Goal: Navigation & Orientation: Find specific page/section

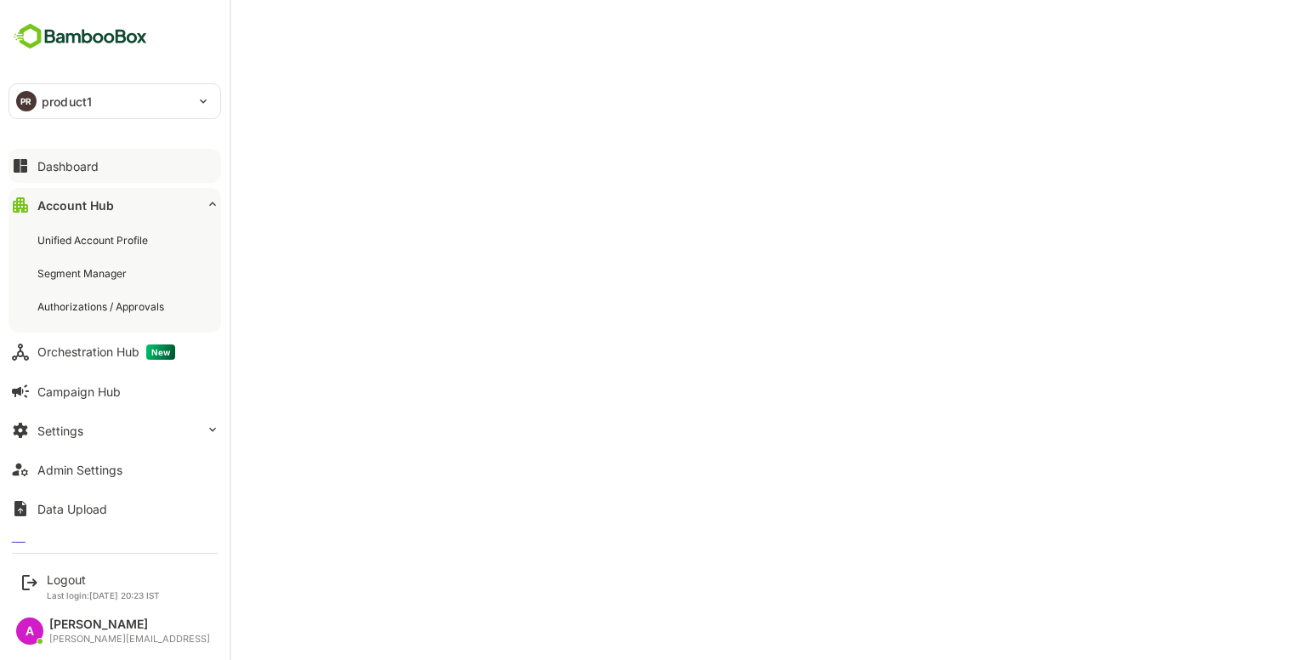
click at [34, 168] on button "Dashboard" at bounding box center [115, 166] width 213 height 34
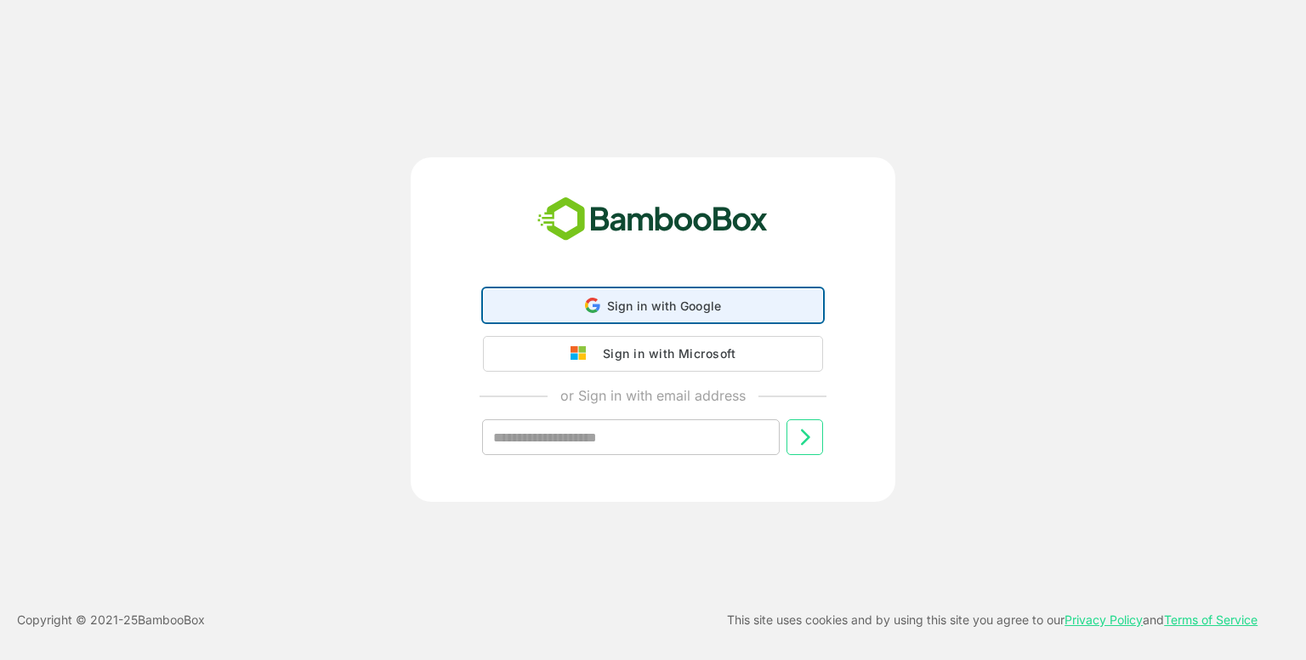
click at [639, 313] on div "Sign in with Google Sign in with Google. Opens in new tab" at bounding box center [653, 305] width 318 height 32
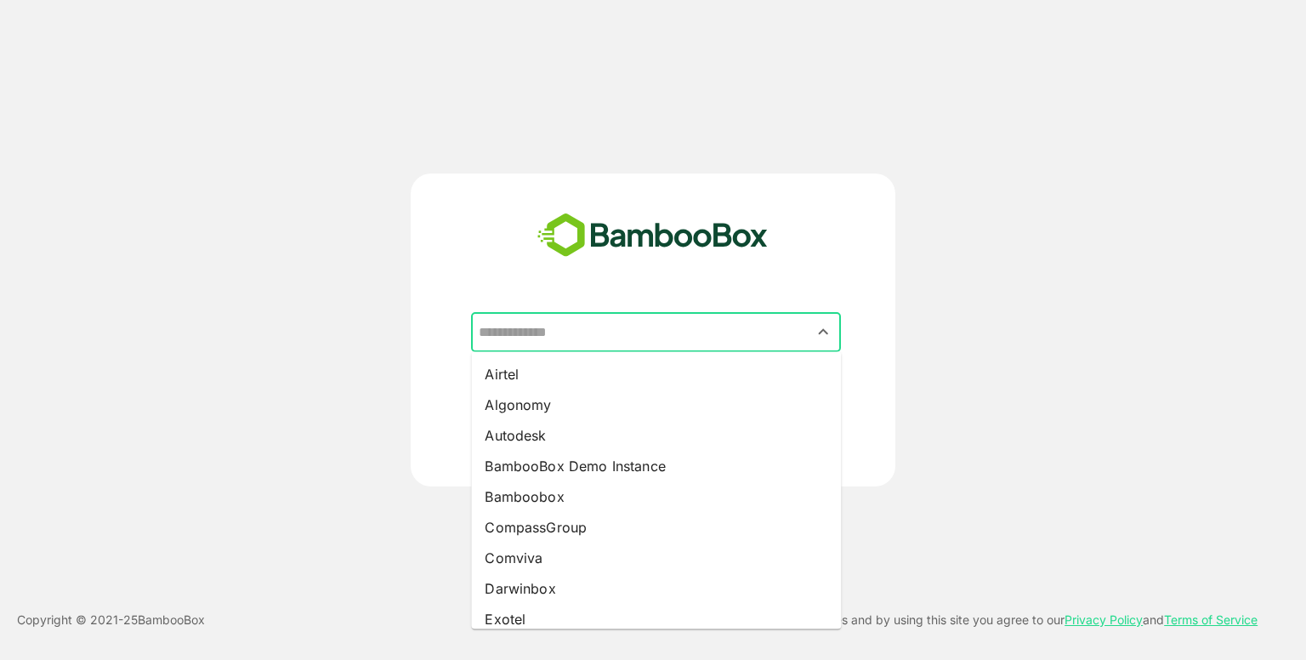
click at [655, 322] on input "text" at bounding box center [655, 332] width 363 height 32
drag, startPoint x: 588, startPoint y: 467, endPoint x: 731, endPoint y: 460, distance: 143.9
click at [731, 460] on li "BambooBox Demo Instance" at bounding box center [656, 466] width 370 height 31
type input "**********"
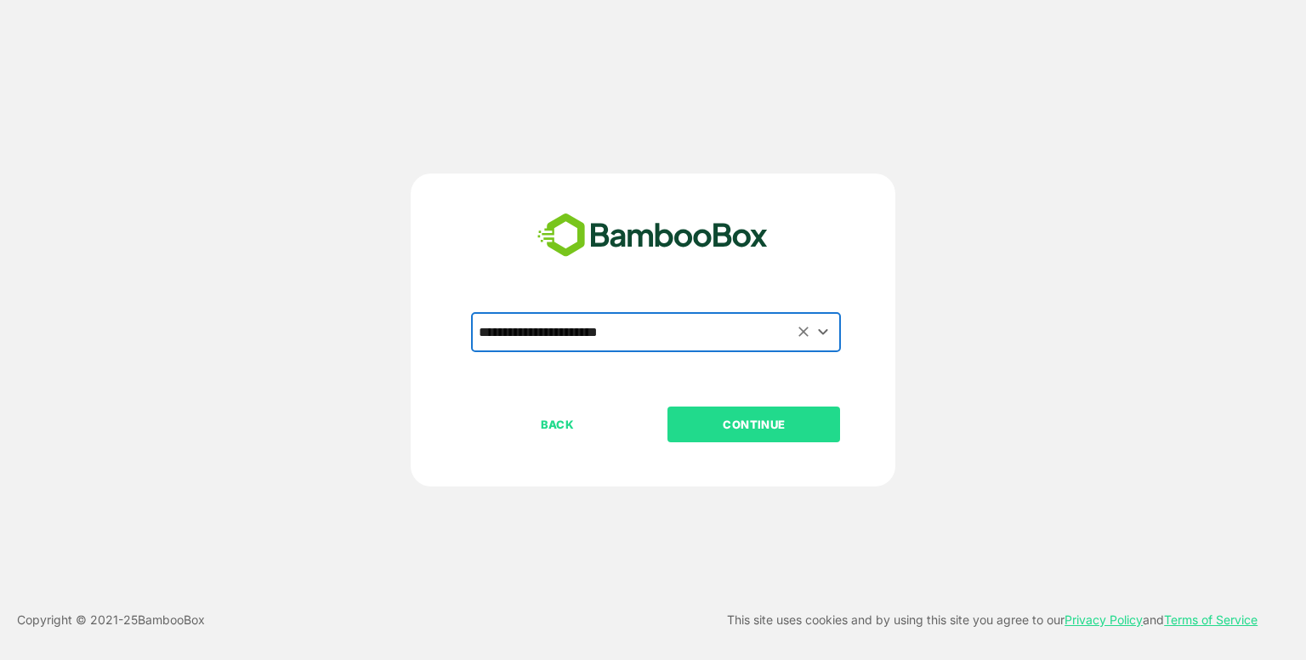
click at [731, 460] on div "BACK CONTINUE" at bounding box center [668, 478] width 394 height 145
click at [740, 430] on p "CONTINUE" at bounding box center [754, 424] width 170 height 19
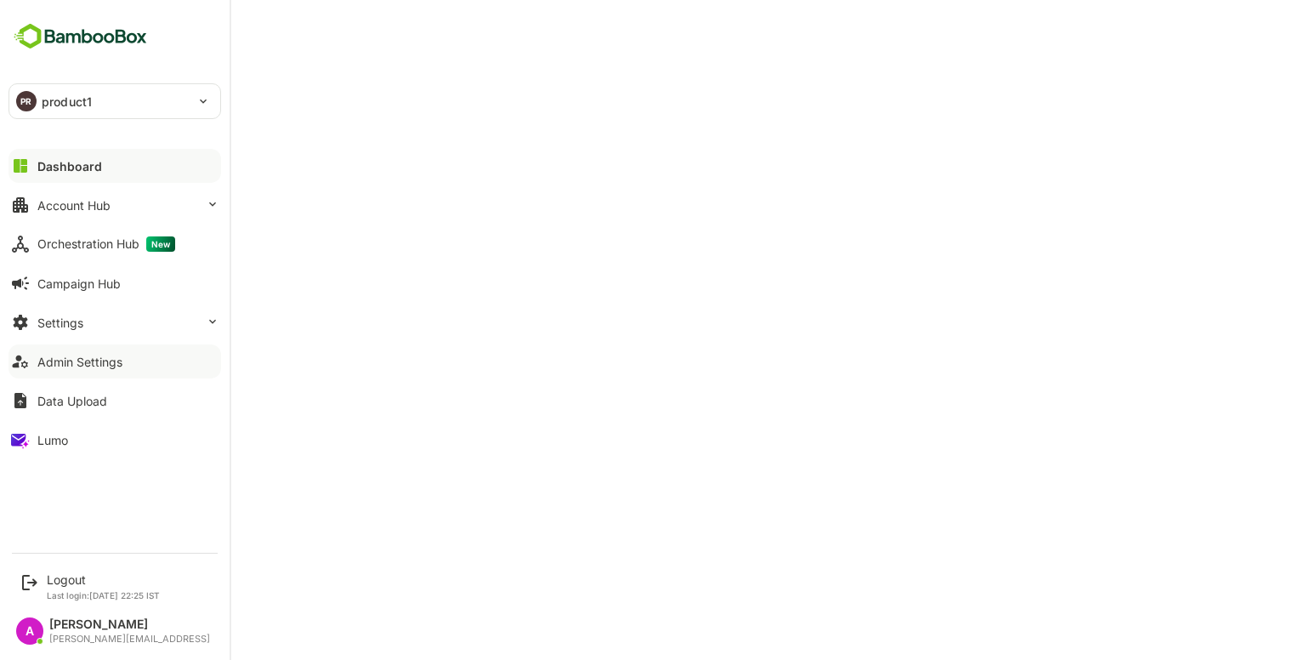
click at [99, 360] on div "Admin Settings" at bounding box center [79, 362] width 85 height 14
click at [65, 160] on div "Dashboard" at bounding box center [67, 166] width 61 height 14
click at [61, 103] on p "product1" at bounding box center [67, 102] width 50 height 18
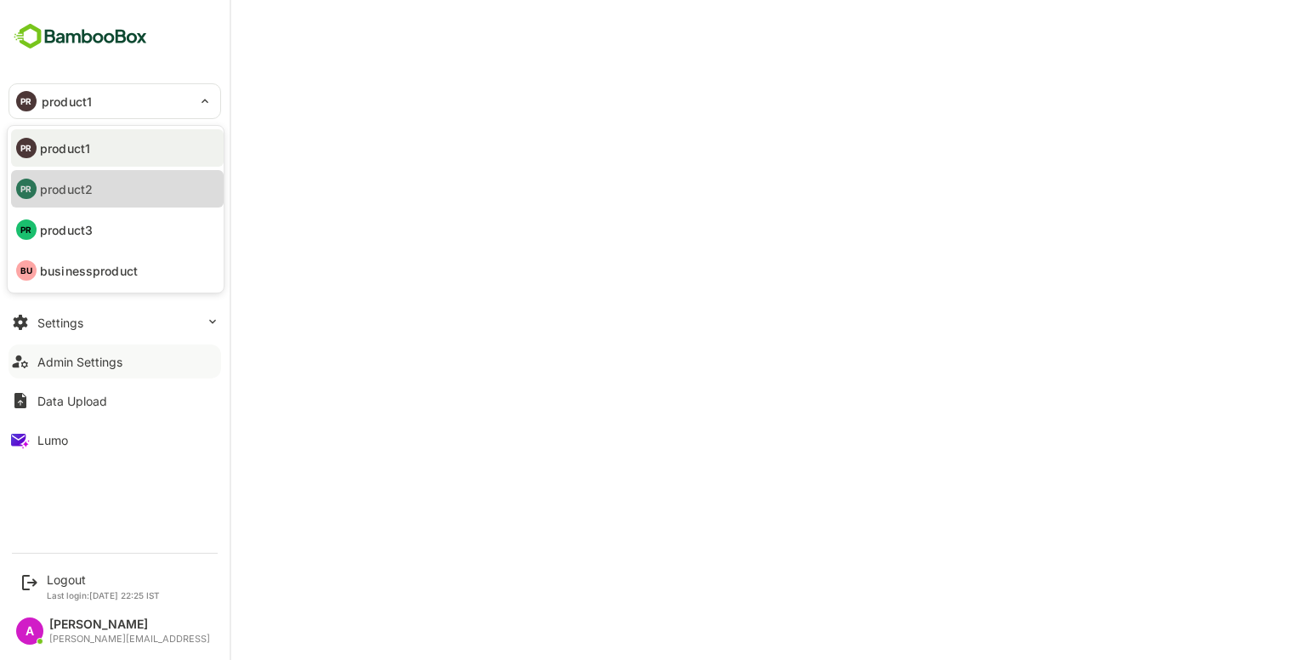
click at [133, 176] on li "PR product2" at bounding box center [117, 188] width 213 height 37
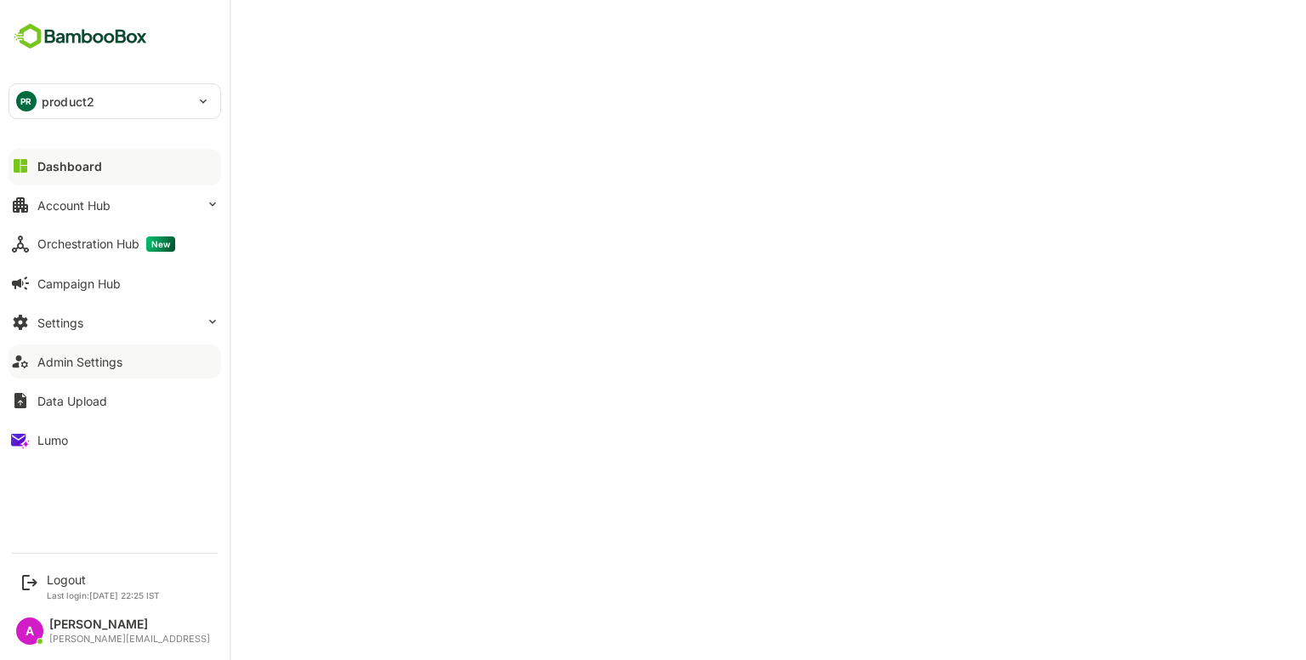
click at [75, 100] on p "product2" at bounding box center [68, 102] width 53 height 18
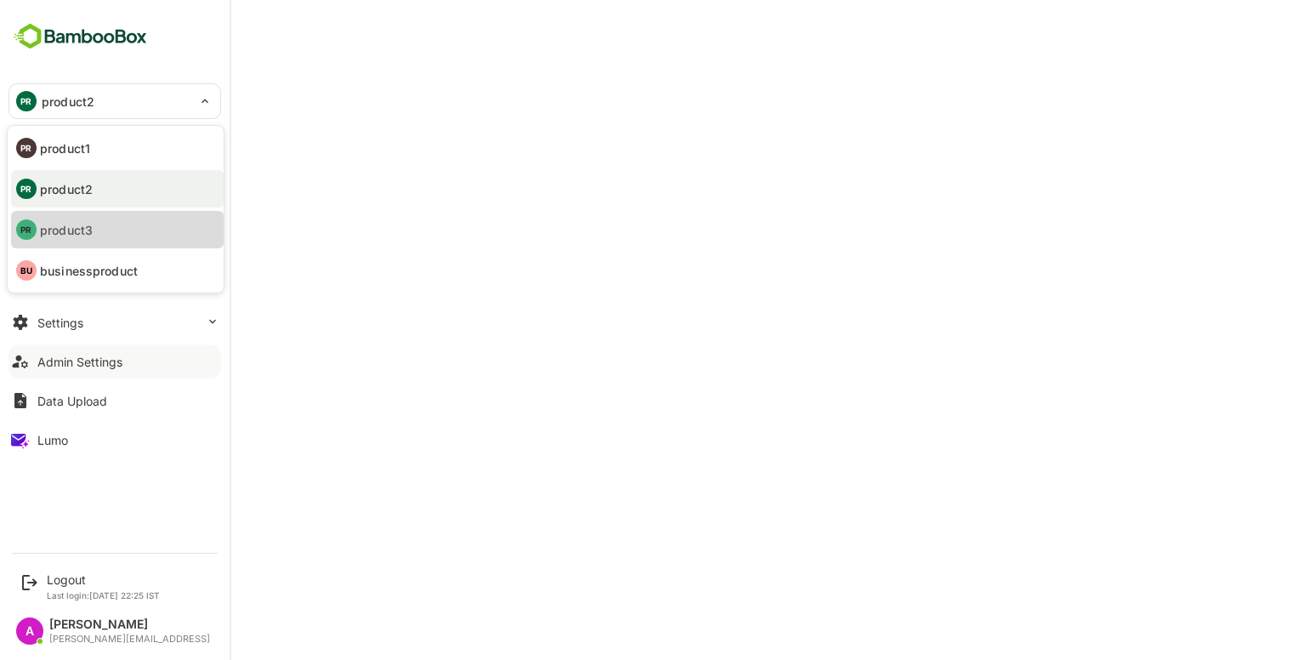
click at [108, 239] on li "PR product3" at bounding box center [117, 229] width 213 height 37
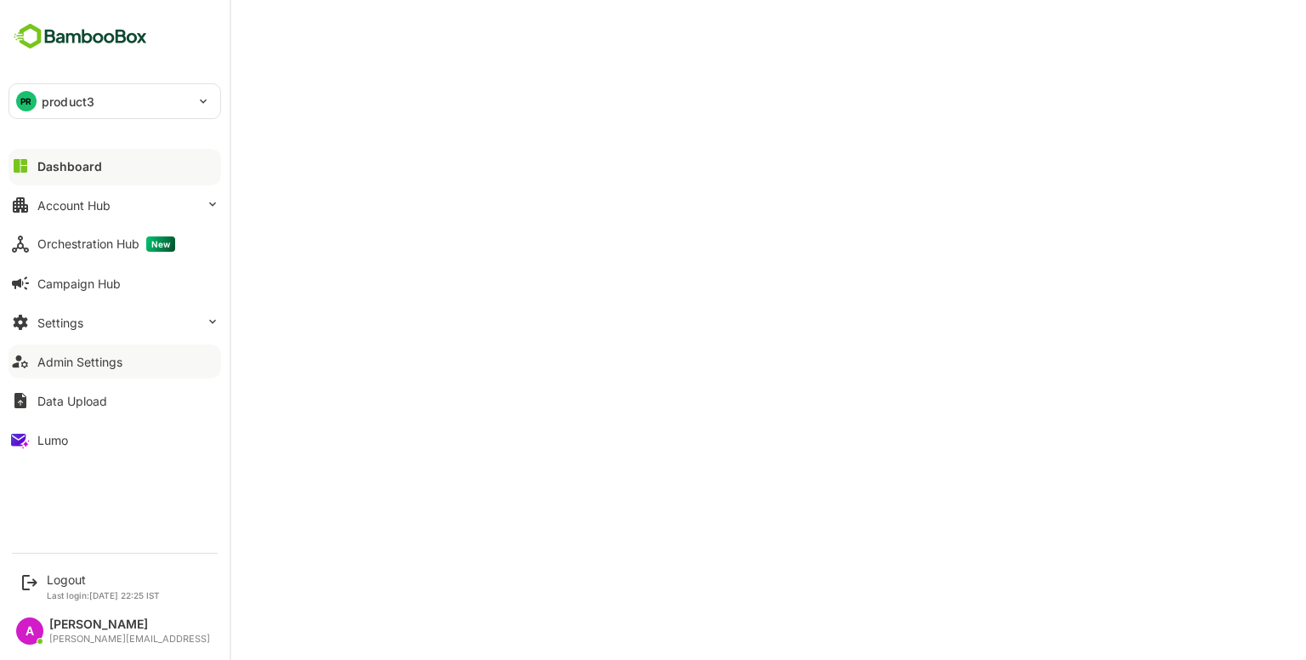
click at [42, 93] on p "product3" at bounding box center [68, 102] width 53 height 18
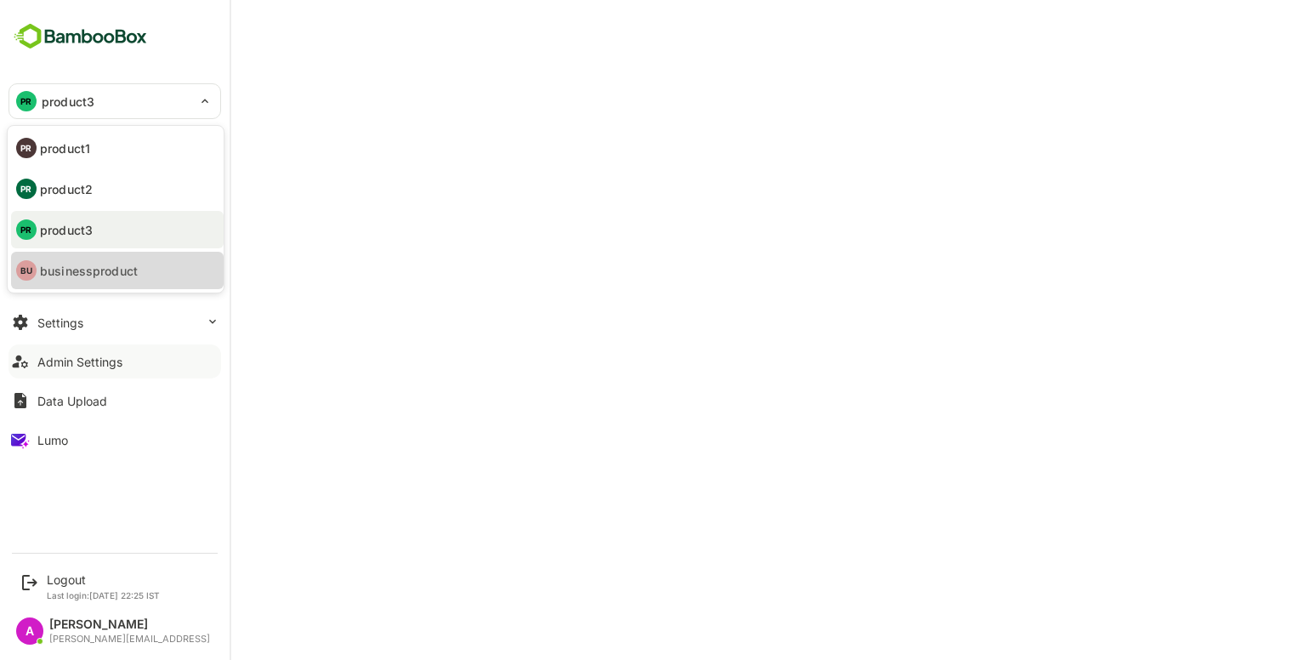
click at [151, 258] on li "BU businessproduct" at bounding box center [117, 270] width 213 height 37
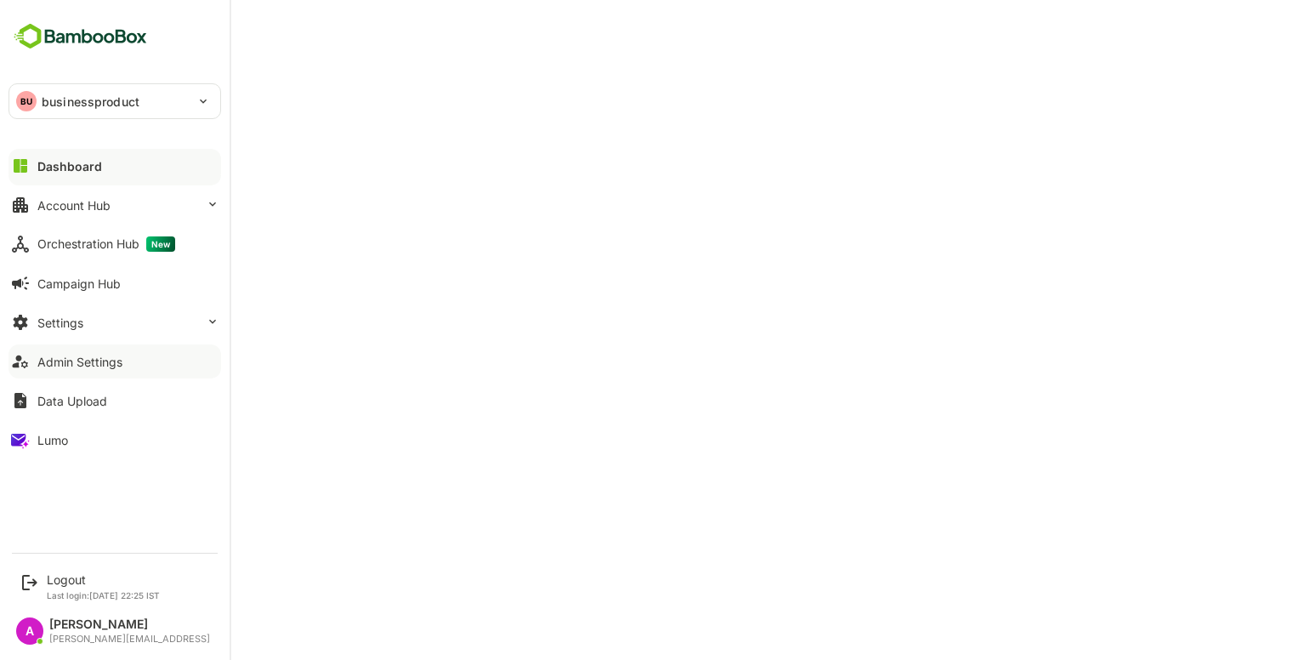
click at [131, 99] on p "businessproduct" at bounding box center [91, 102] width 98 height 18
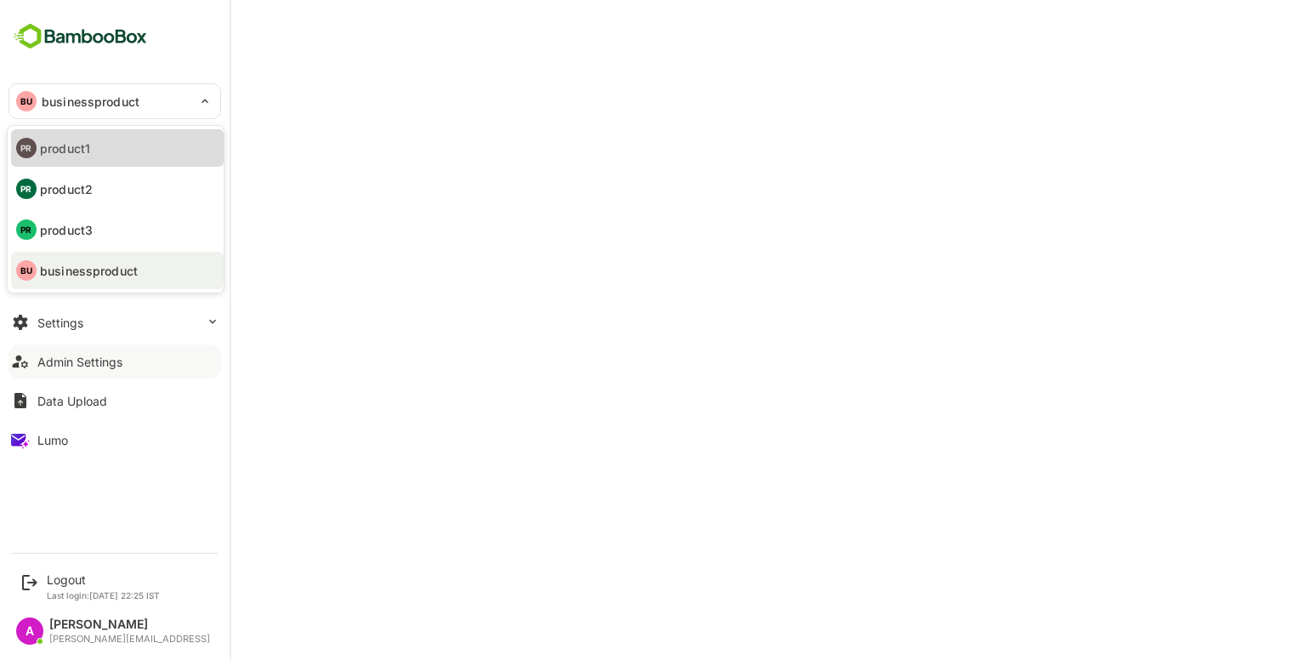
click at [89, 154] on p "product1" at bounding box center [65, 148] width 50 height 18
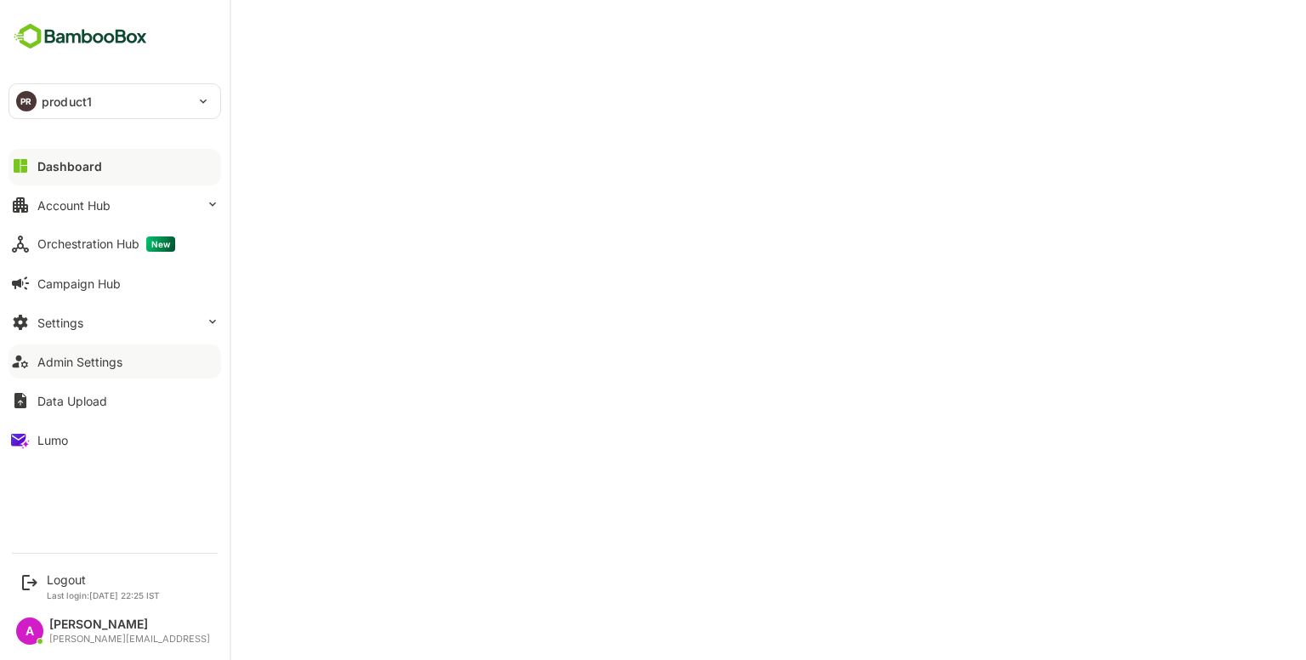
click at [119, 112] on div "PR product1" at bounding box center [104, 101] width 190 height 34
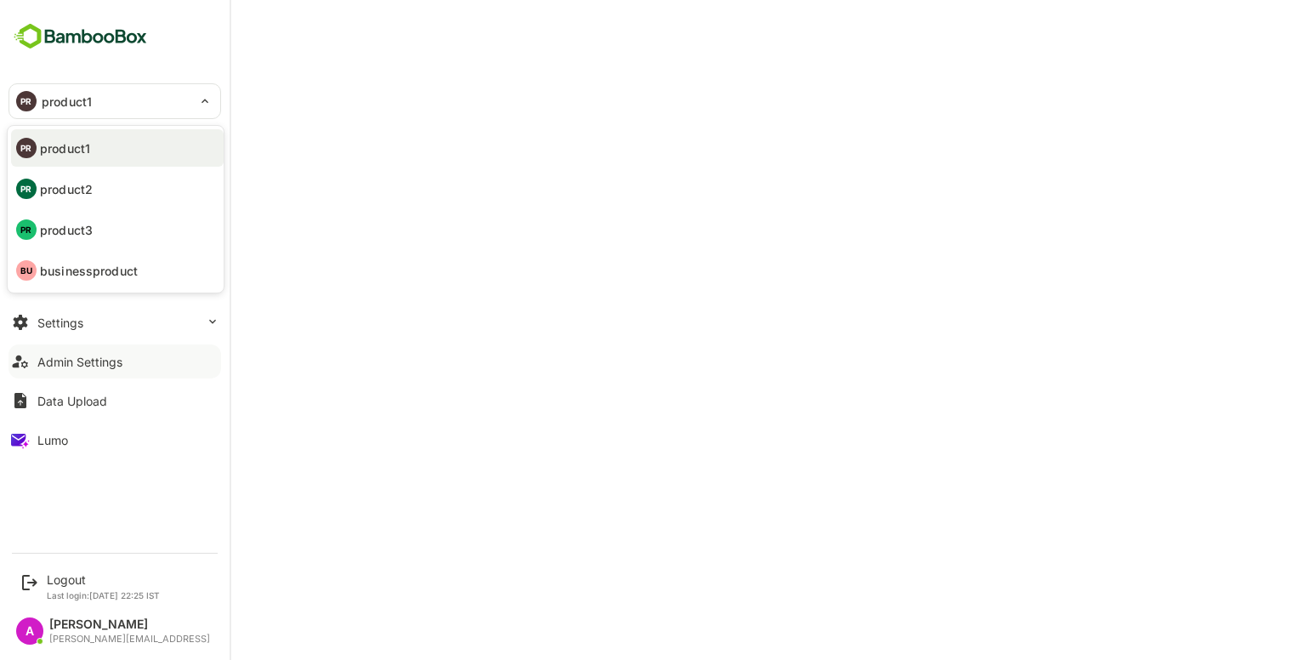
click at [71, 192] on p "product2" at bounding box center [66, 189] width 53 height 18
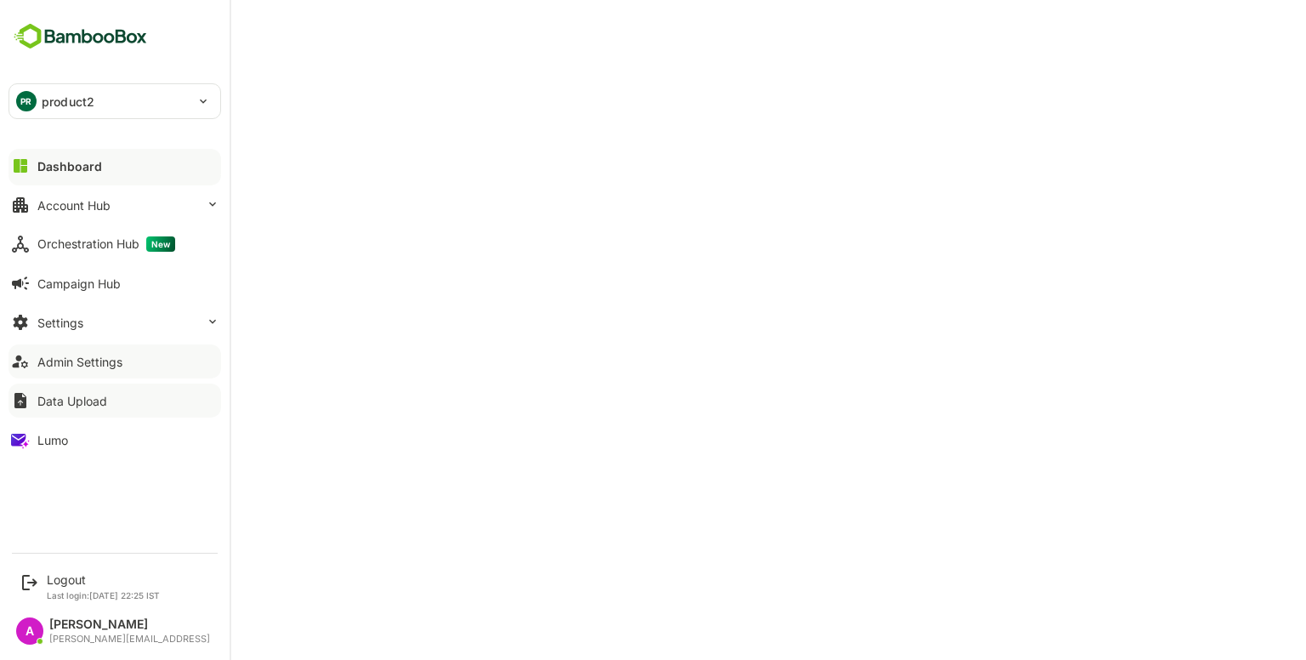
click at [116, 395] on button "Data Upload" at bounding box center [115, 400] width 213 height 34
click at [105, 180] on button "Dashboard" at bounding box center [115, 166] width 213 height 34
click at [92, 87] on div "PR product2" at bounding box center [104, 101] width 190 height 34
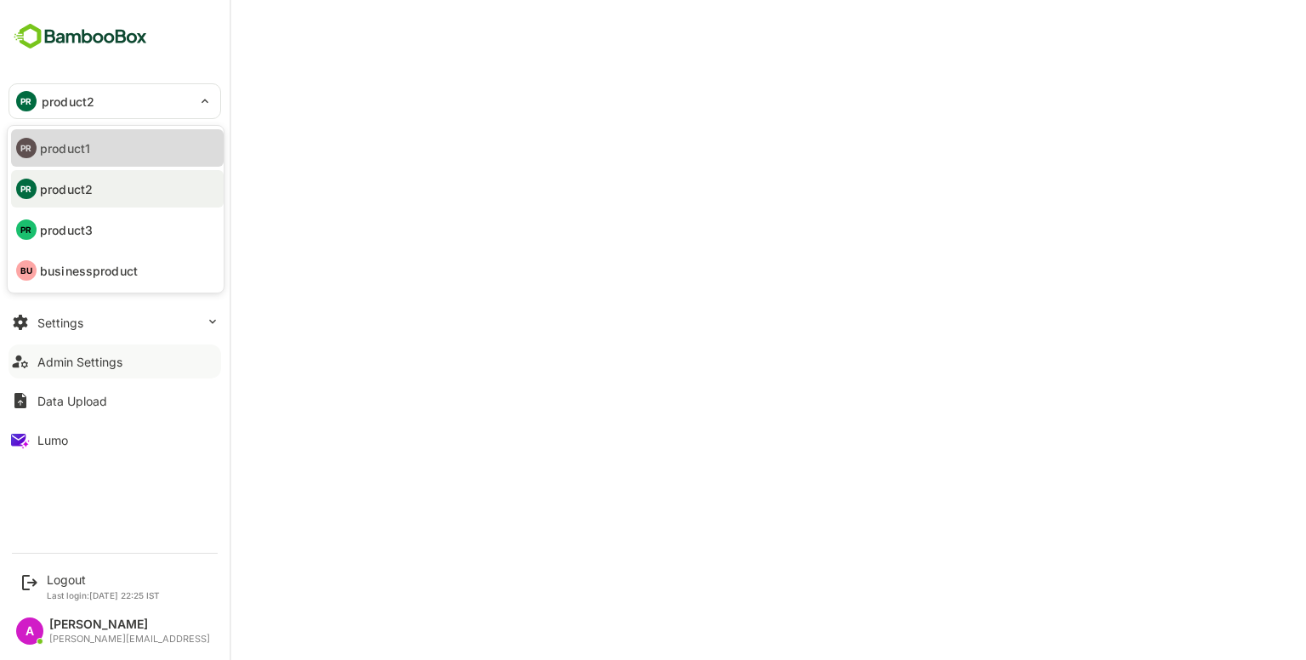
click at [110, 148] on li "PR product1" at bounding box center [117, 147] width 213 height 37
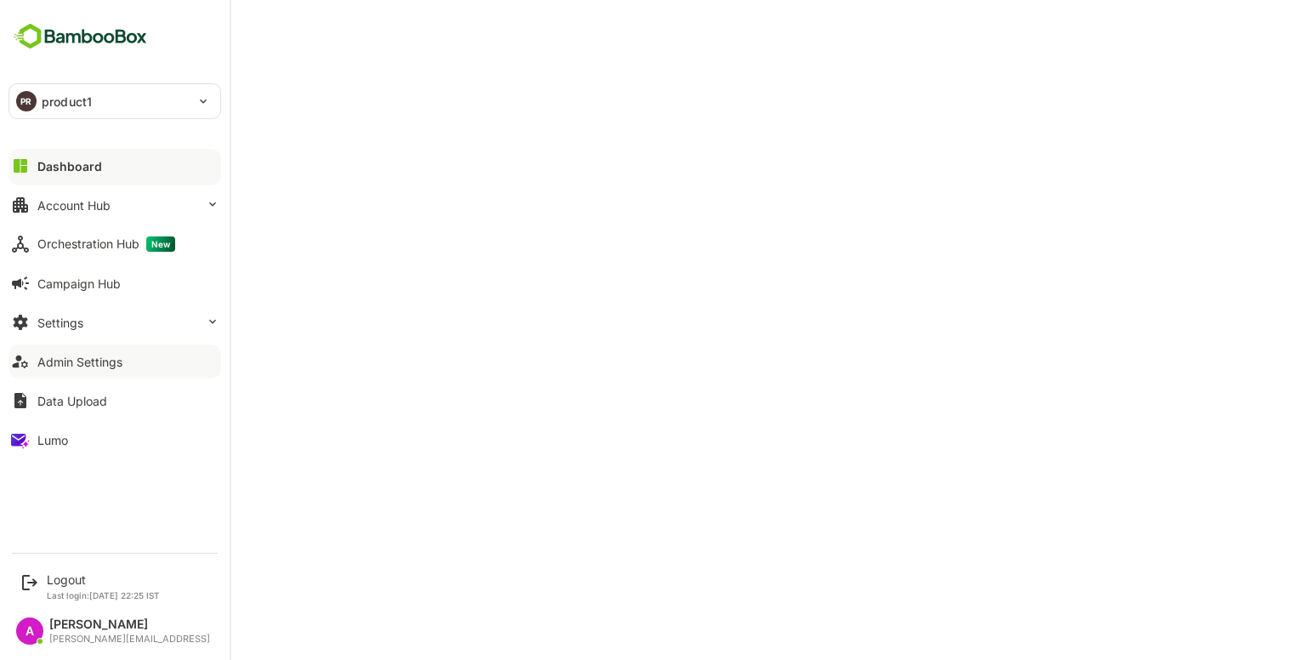
click at [163, 105] on div "PR product1" at bounding box center [104, 101] width 190 height 34
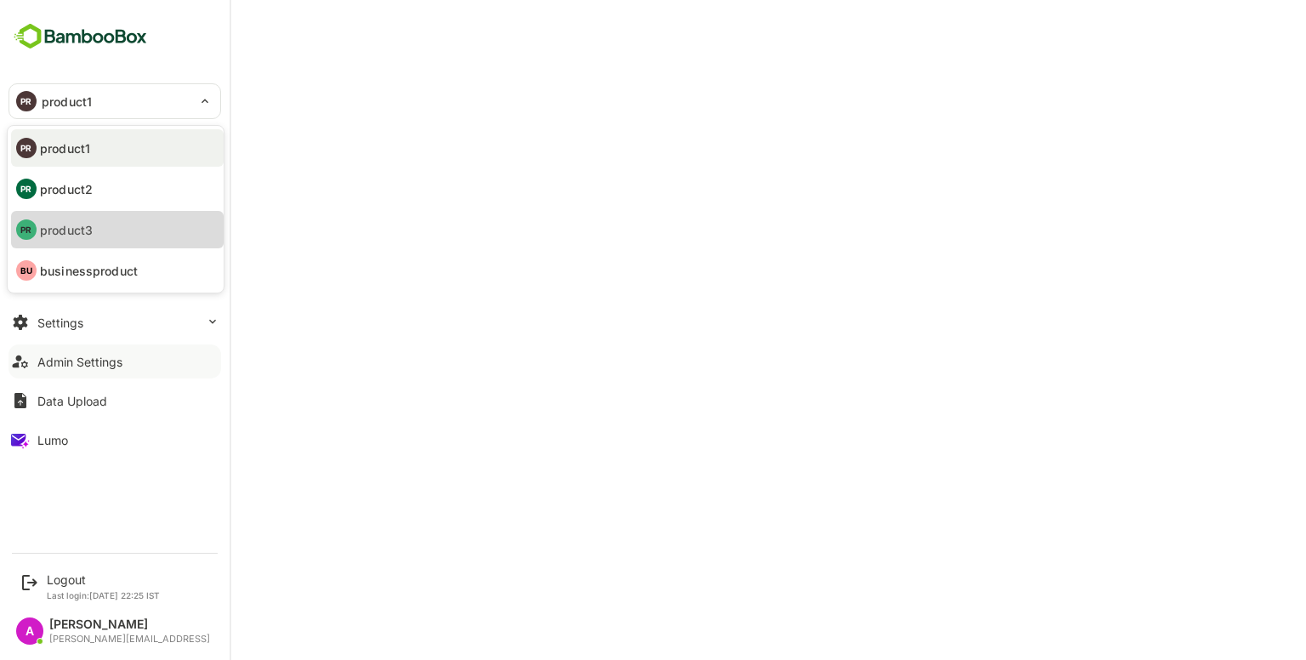
click at [88, 230] on p "product3" at bounding box center [66, 230] width 53 height 18
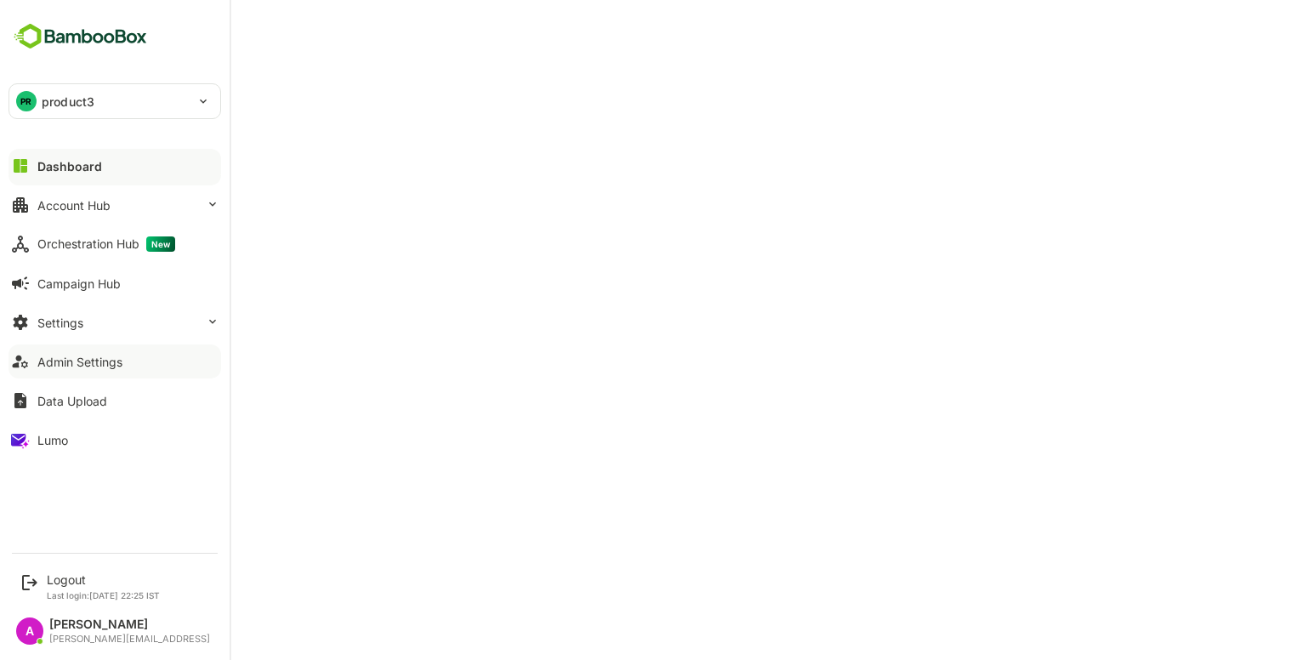
click at [205, 99] on div "PR product3" at bounding box center [114, 101] width 211 height 34
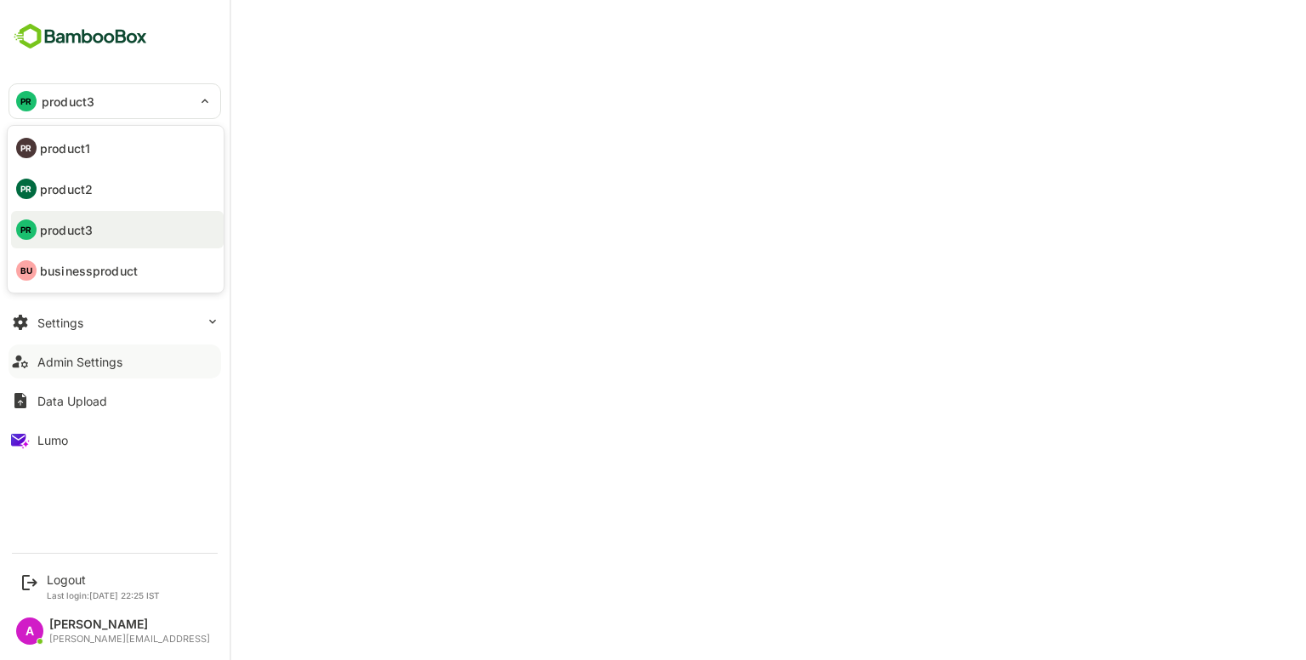
click at [298, 73] on div at bounding box center [653, 330] width 1306 height 660
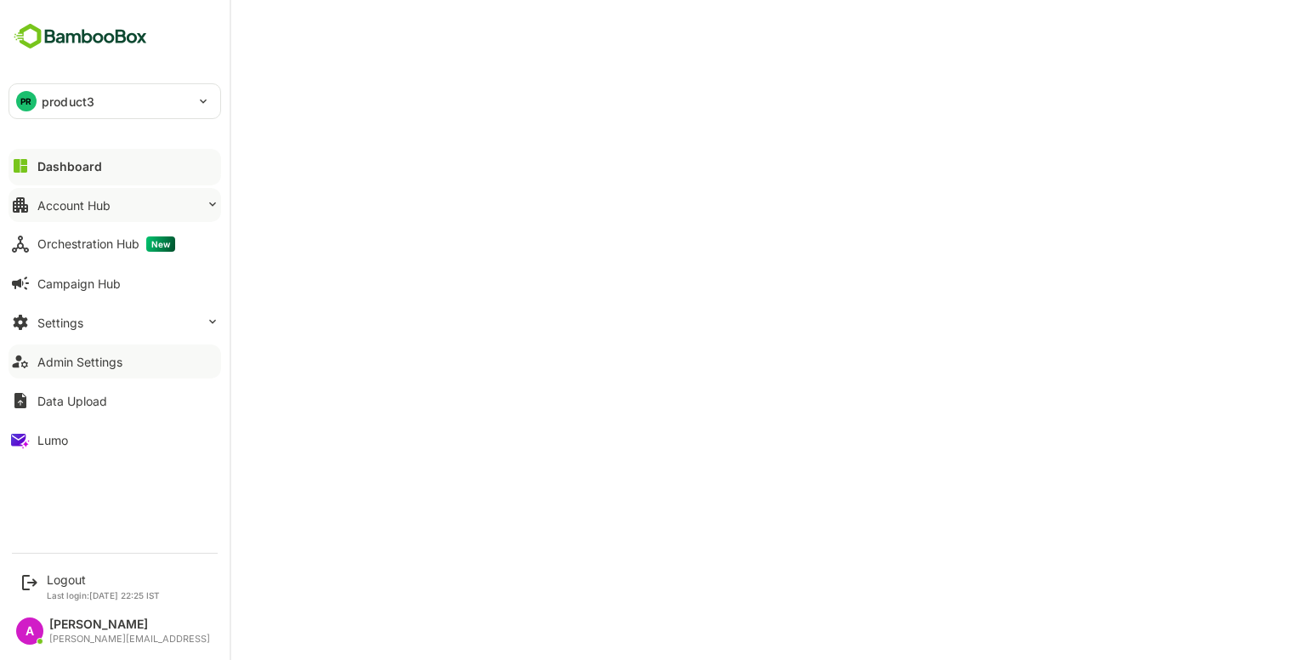
click at [108, 213] on button "Account Hub" at bounding box center [115, 205] width 213 height 34
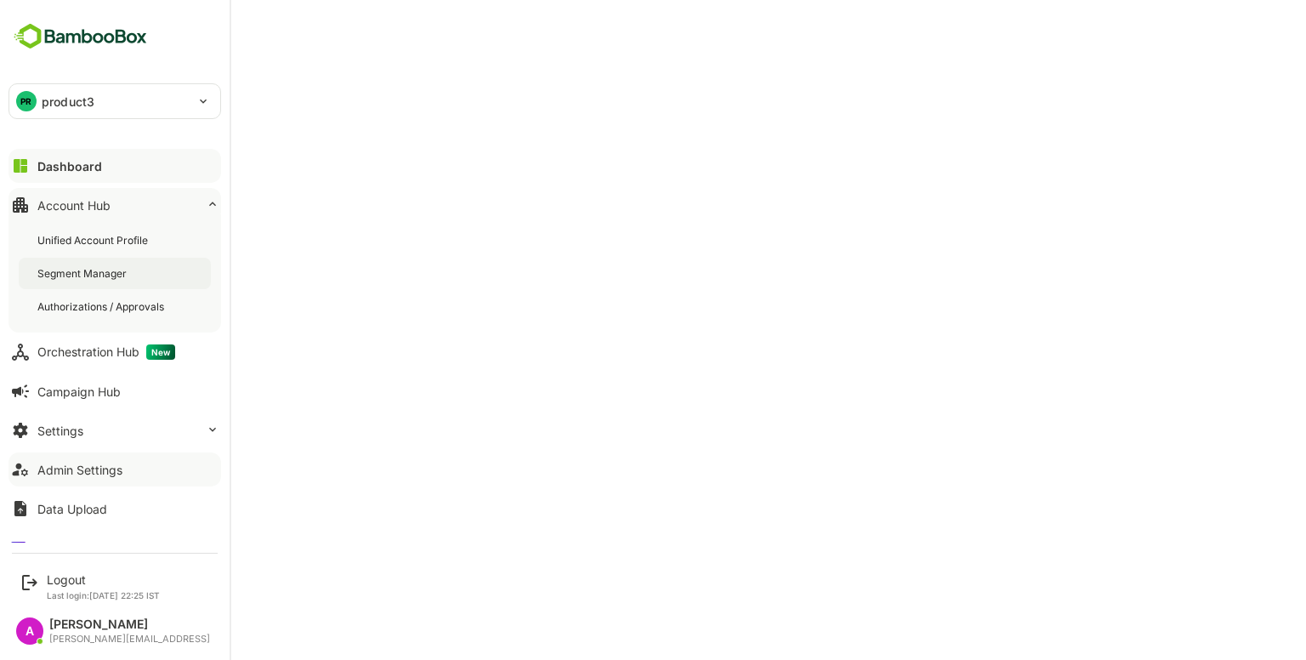
click at [131, 270] on div "Segment Manager" at bounding box center [115, 273] width 192 height 31
click at [52, 107] on p "product3" at bounding box center [68, 102] width 53 height 18
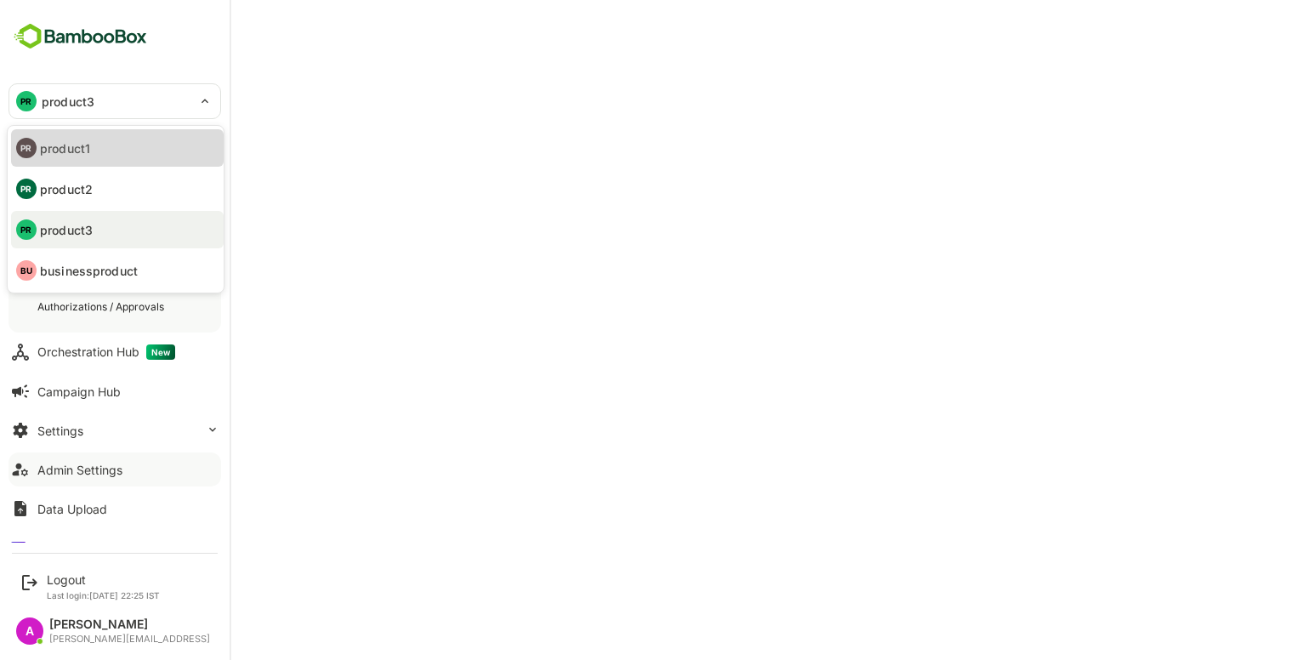
click at [110, 138] on li "PR product1" at bounding box center [117, 147] width 213 height 37
type input "********"
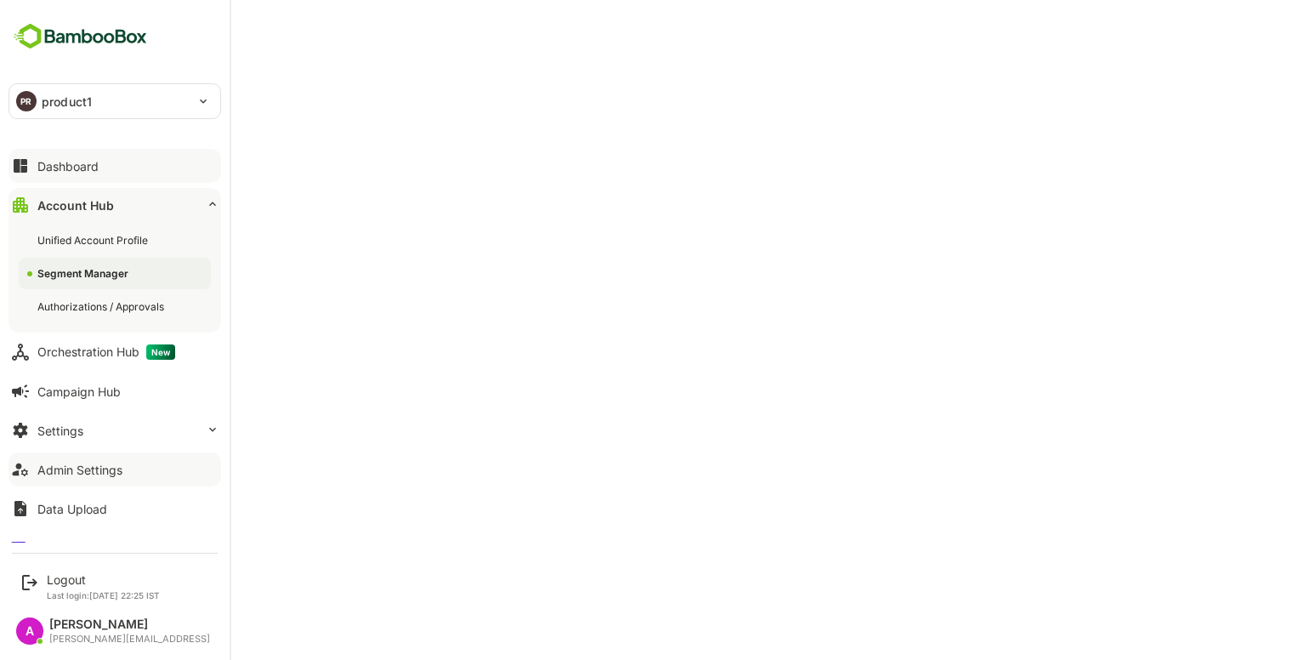
click at [45, 177] on button "Dashboard" at bounding box center [115, 166] width 213 height 34
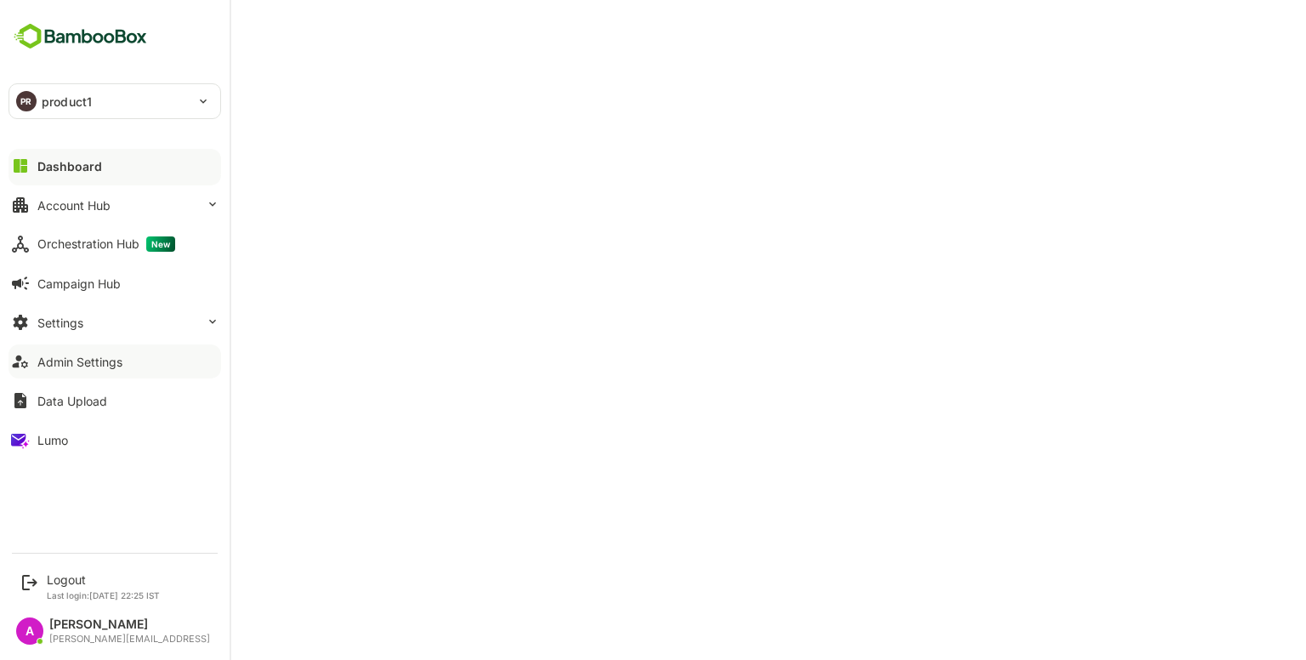
click at [81, 159] on div "Dashboard" at bounding box center [69, 166] width 65 height 14
click at [96, 312] on button "Settings" at bounding box center [115, 322] width 213 height 34
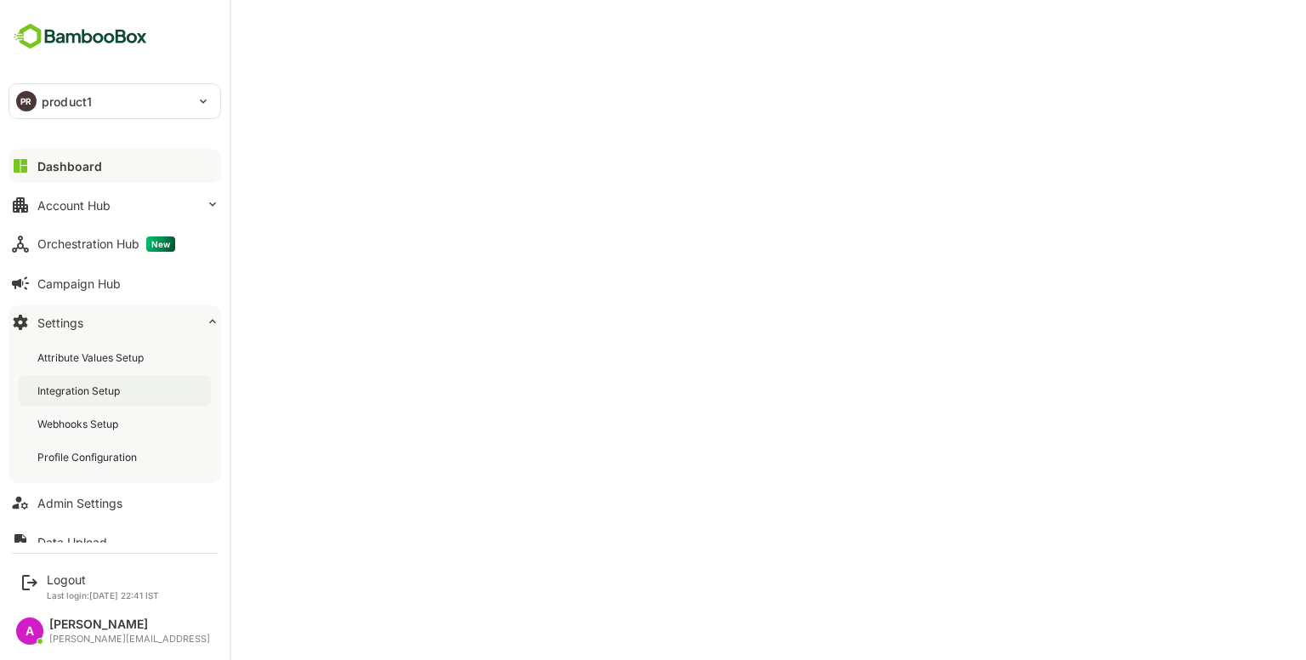
click at [96, 397] on div "Integration Setup" at bounding box center [80, 390] width 86 height 14
click at [103, 506] on div "Admin Settings" at bounding box center [79, 503] width 85 height 14
